Goal: Contribute content: Add original content to the website for others to see

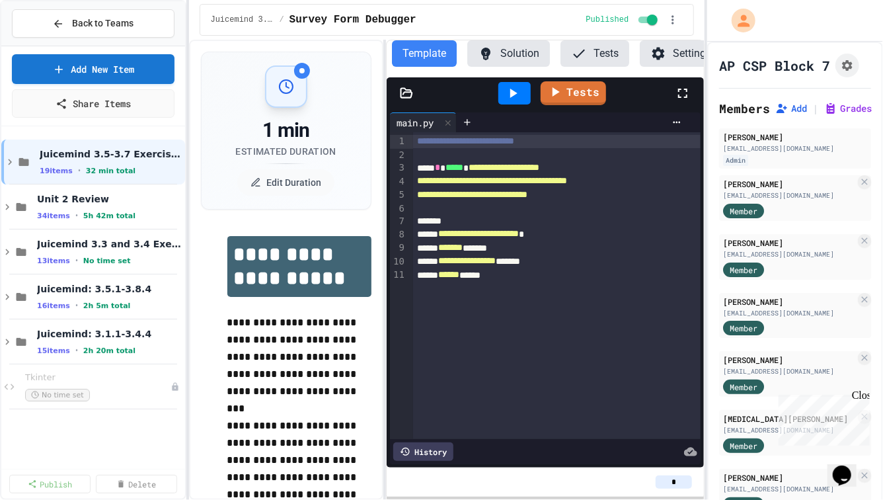
scroll to position [0, 19]
click at [114, 20] on span "Back to Teams" at bounding box center [102, 24] width 61 height 14
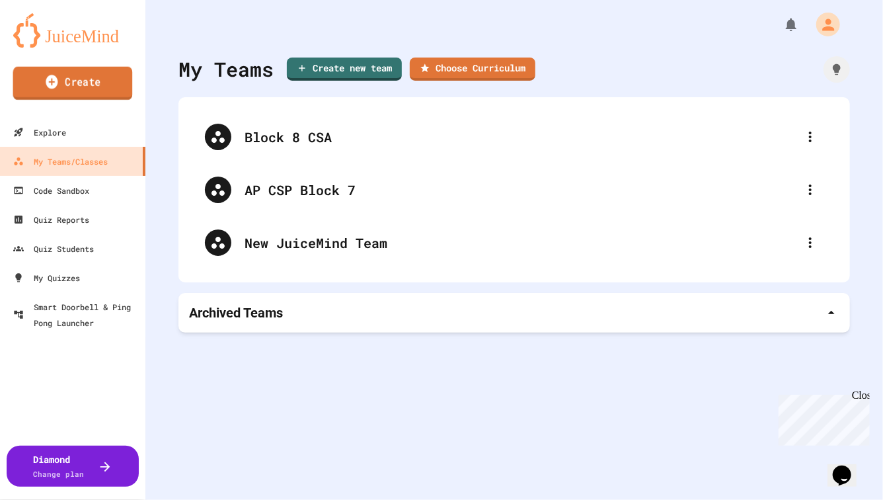
click at [71, 90] on link "Create" at bounding box center [73, 83] width 120 height 33
click at [99, 91] on link "Create" at bounding box center [72, 83] width 134 height 33
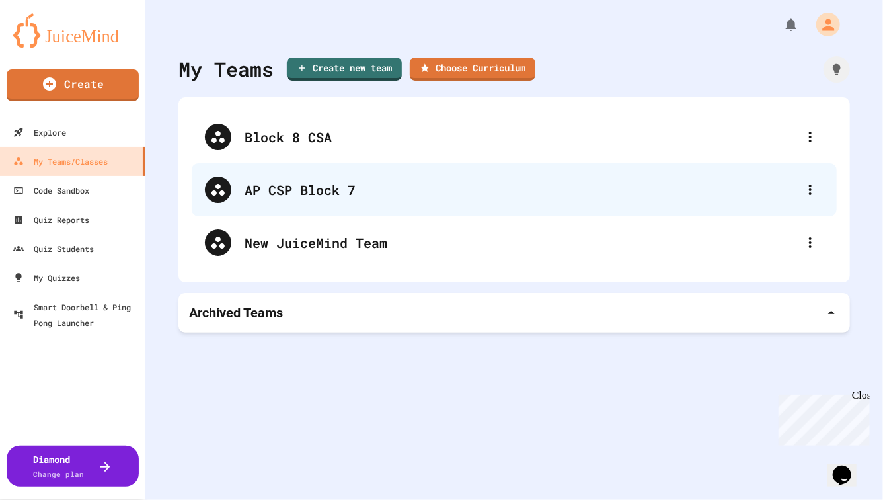
click at [302, 201] on div "AP CSP Block 7" at bounding box center [514, 189] width 645 height 53
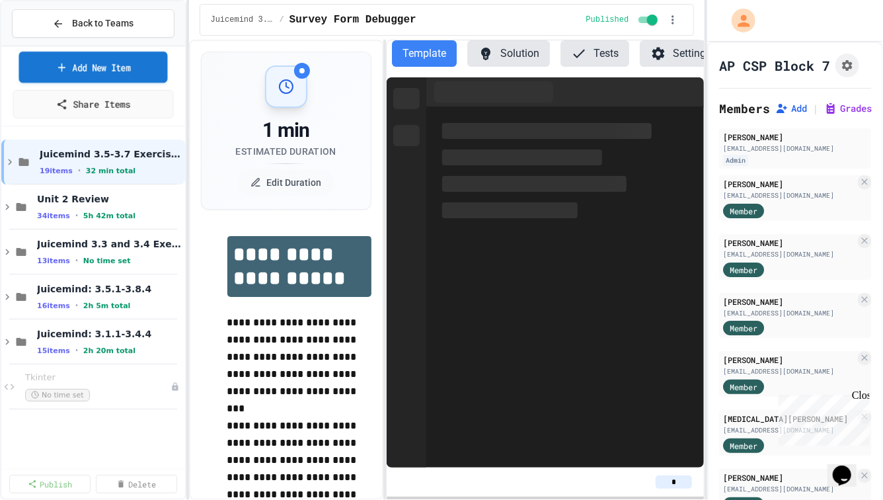
click at [99, 69] on link "Add New Item" at bounding box center [93, 67] width 148 height 31
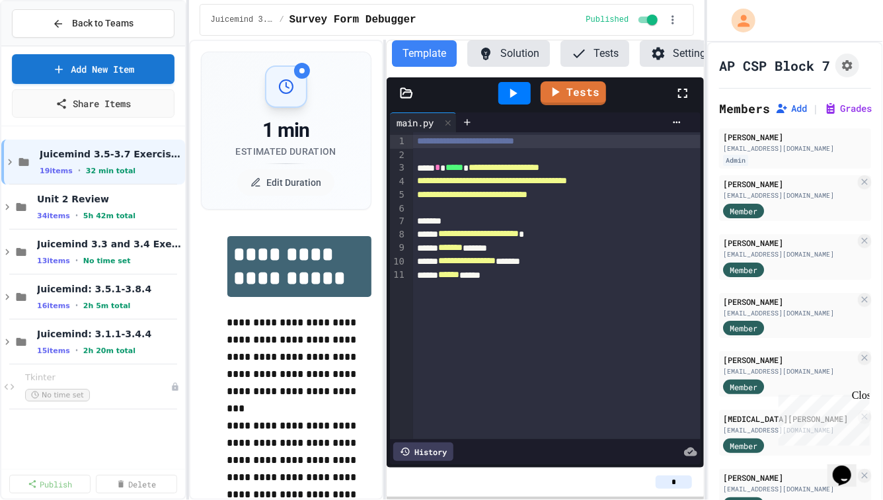
scroll to position [0, 19]
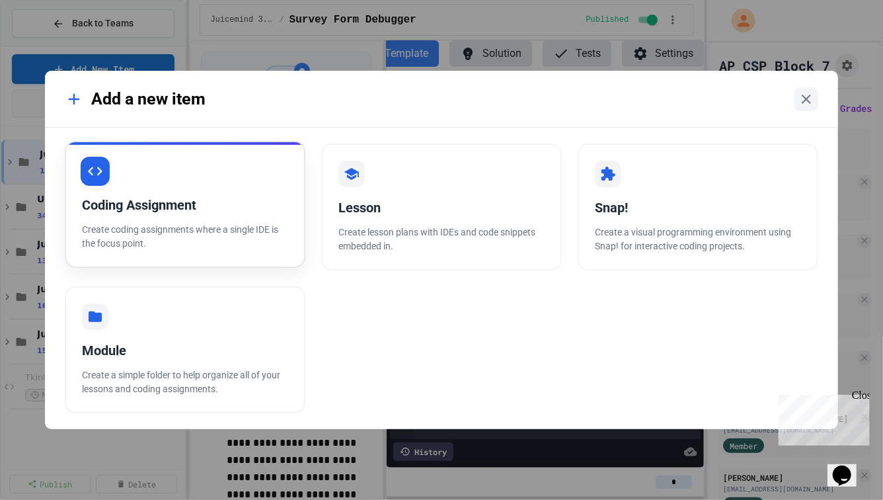
click at [209, 229] on p "Create coding assignments where a single IDE is the focus point." at bounding box center [185, 237] width 206 height 28
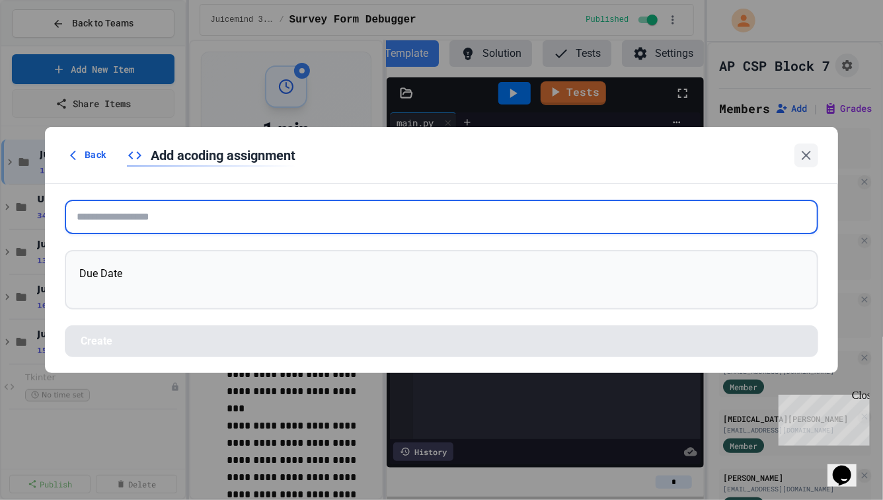
click at [205, 208] on input "text" at bounding box center [442, 217] width 754 height 34
